Goal: Information Seeking & Learning: Learn about a topic

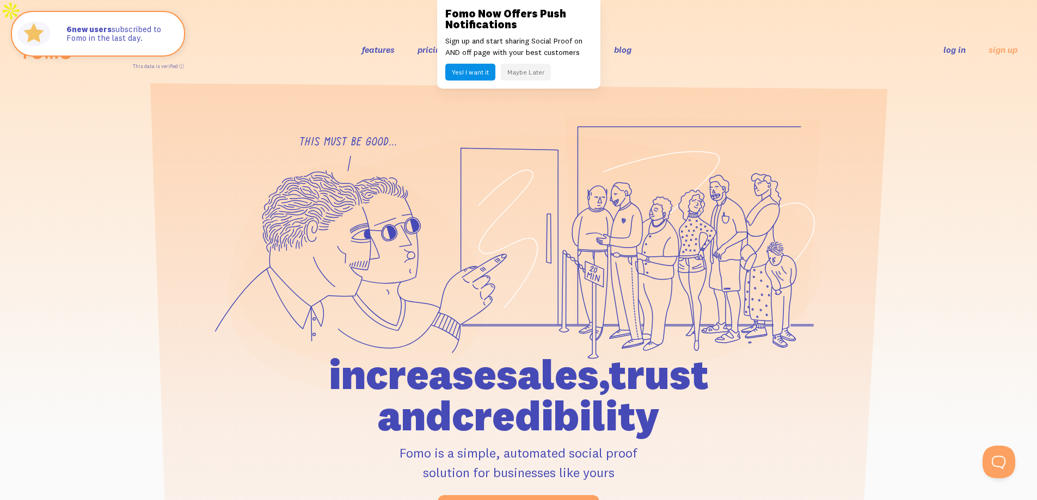
click at [513, 69] on button "Maybe Later" at bounding box center [526, 72] width 50 height 17
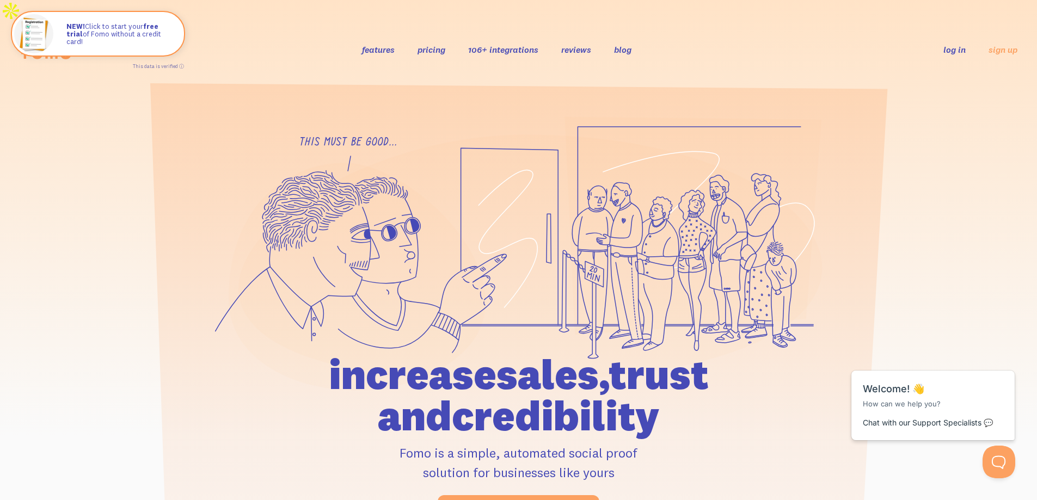
click at [439, 44] on link "pricing" at bounding box center [431, 49] width 28 height 11
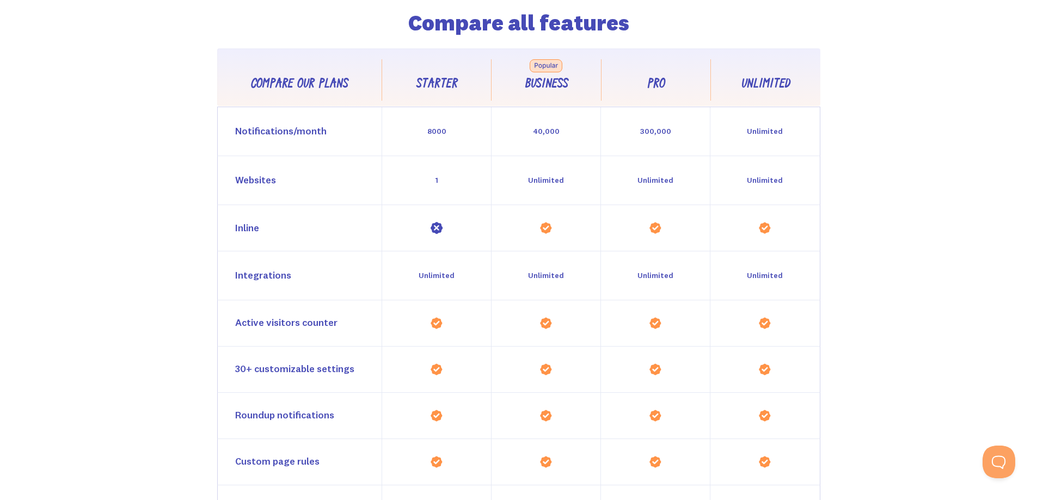
scroll to position [979, 0]
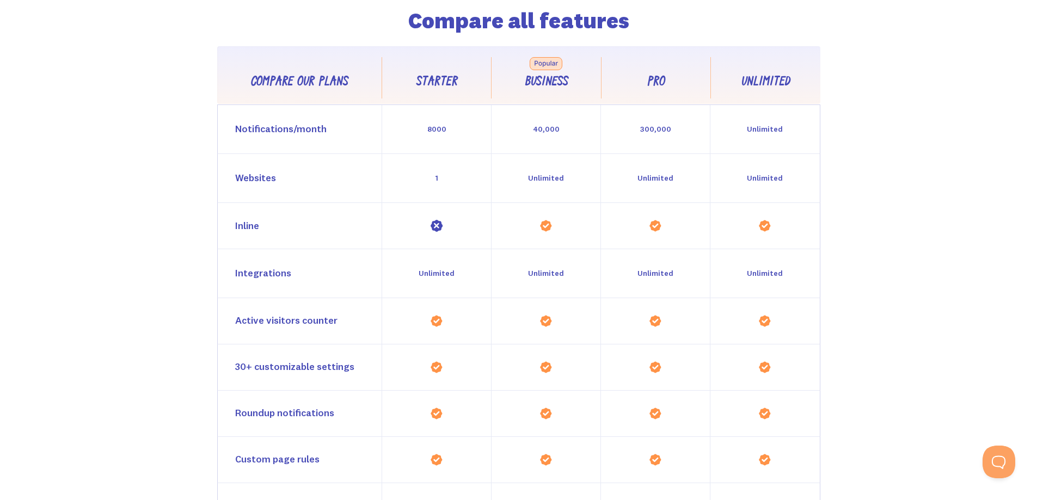
click at [439, 121] on div "8000" at bounding box center [436, 129] width 19 height 16
click at [435, 130] on div "8000" at bounding box center [435, 129] width 109 height 48
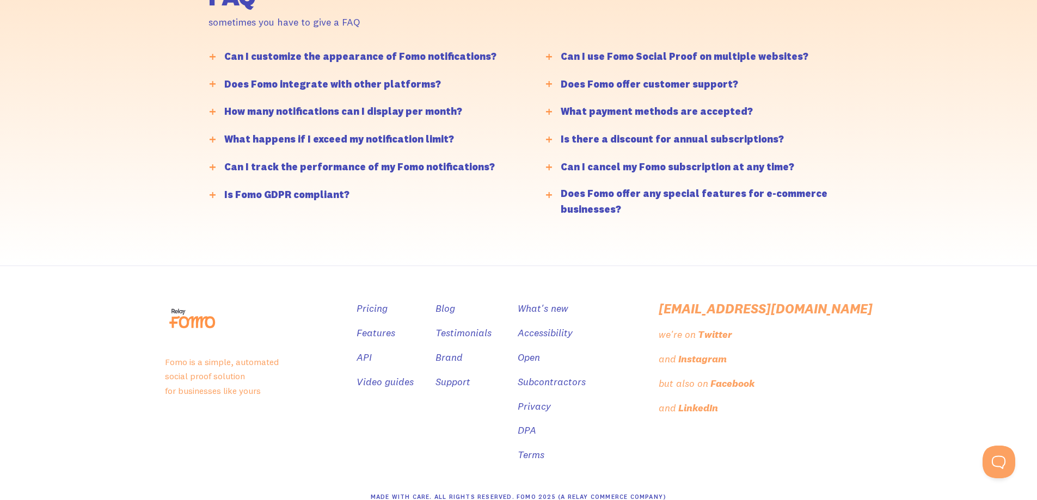
scroll to position [2705, 0]
